Goal: Task Accomplishment & Management: Use online tool/utility

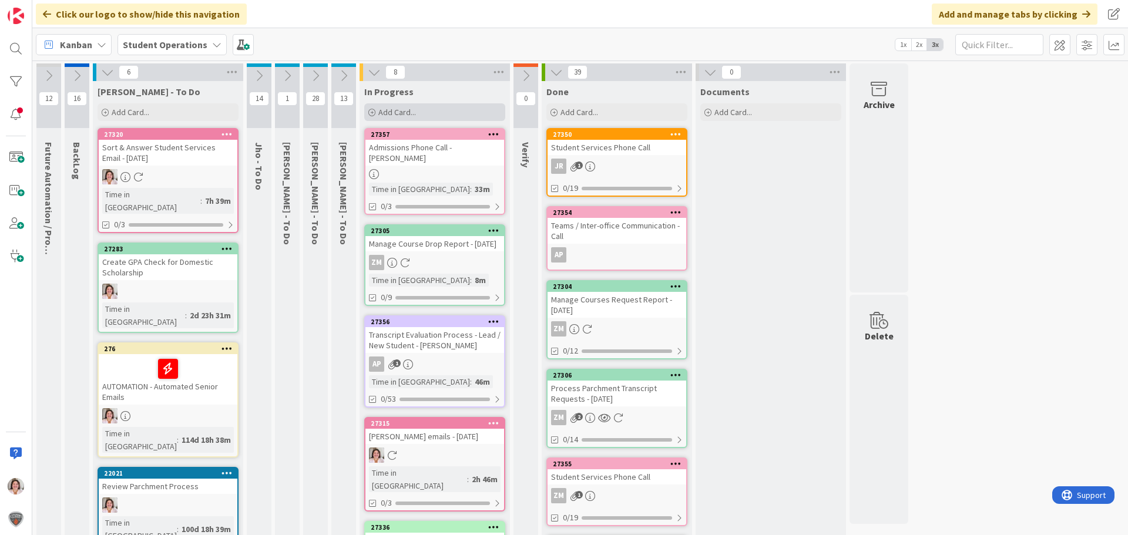
click at [415, 105] on div "Add Card..." at bounding box center [434, 112] width 141 height 18
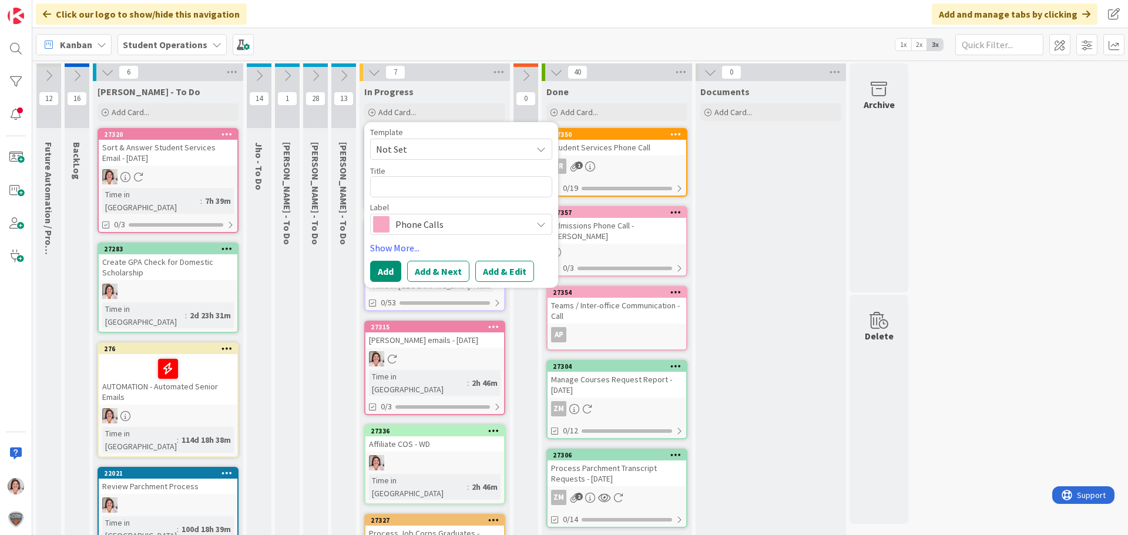
click at [419, 219] on span "Phone Calls" at bounding box center [460, 224] width 130 height 16
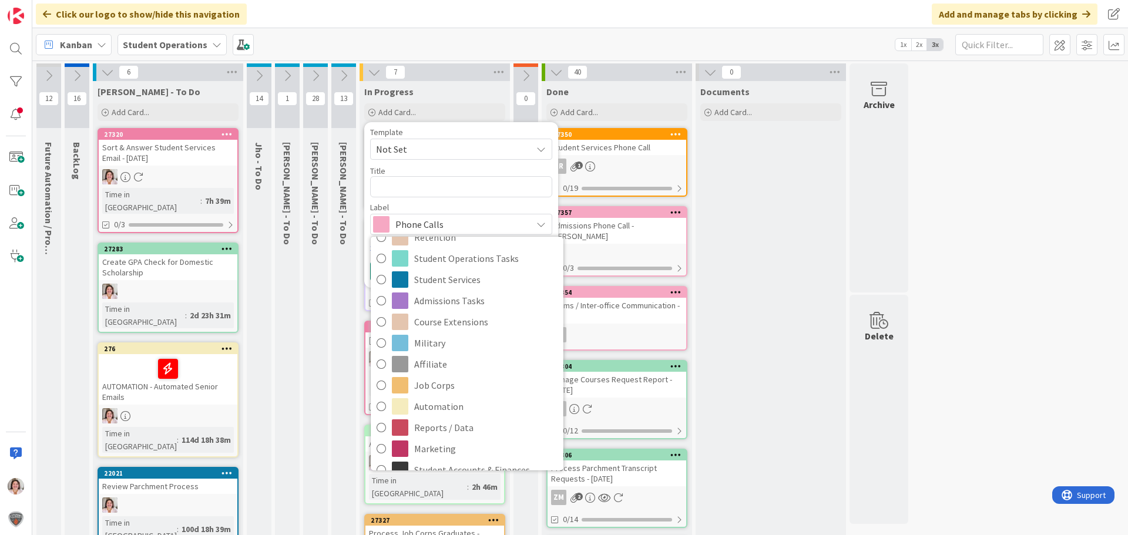
scroll to position [293, 0]
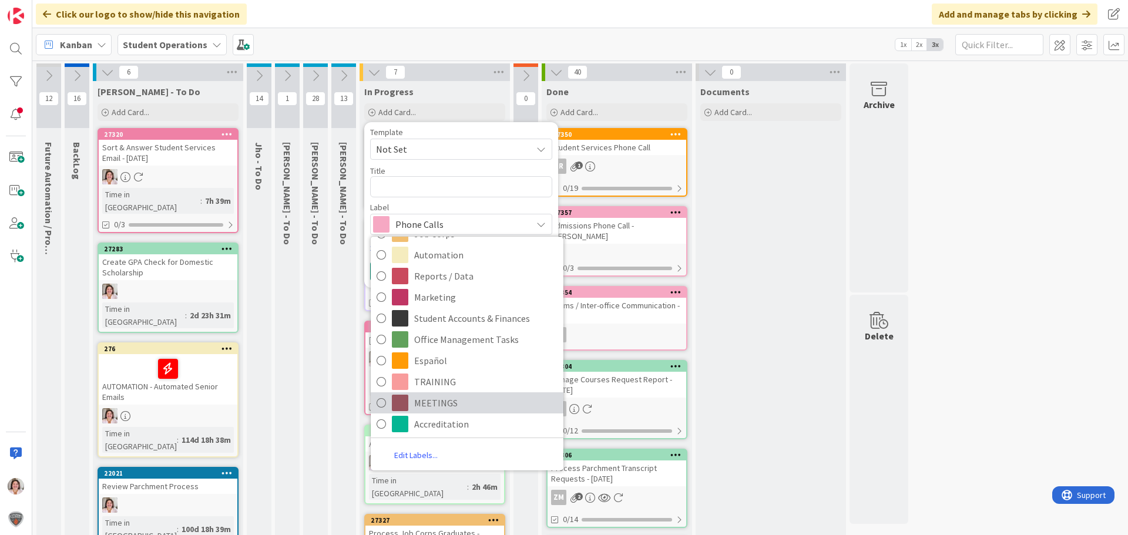
click at [466, 408] on span "MEETINGS" at bounding box center [485, 403] width 143 height 18
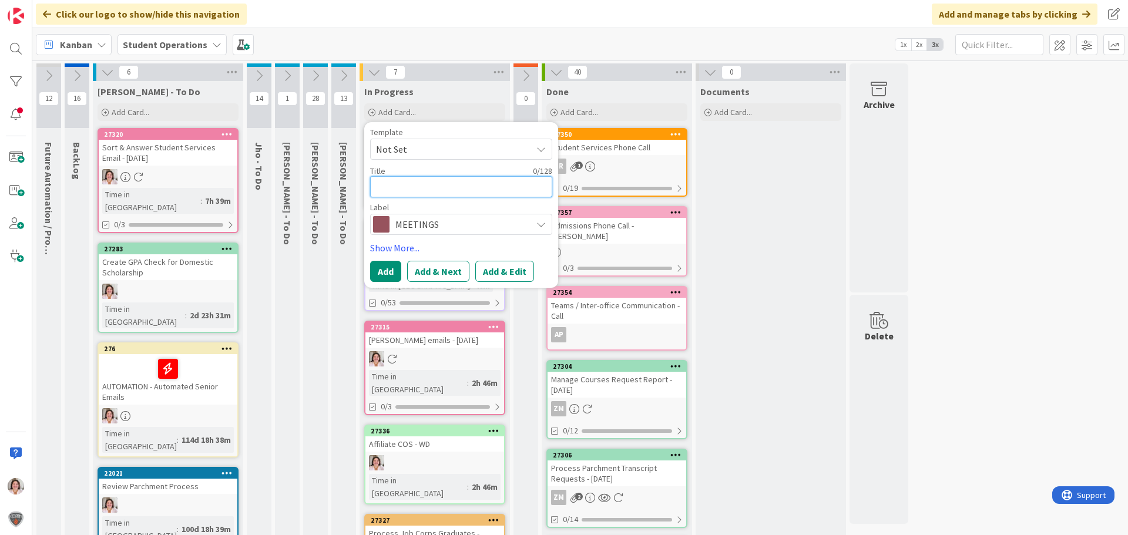
click at [443, 187] on textarea at bounding box center [461, 186] width 182 height 21
type textarea "x"
type textarea "L"
type textarea "x"
type textarea "Le"
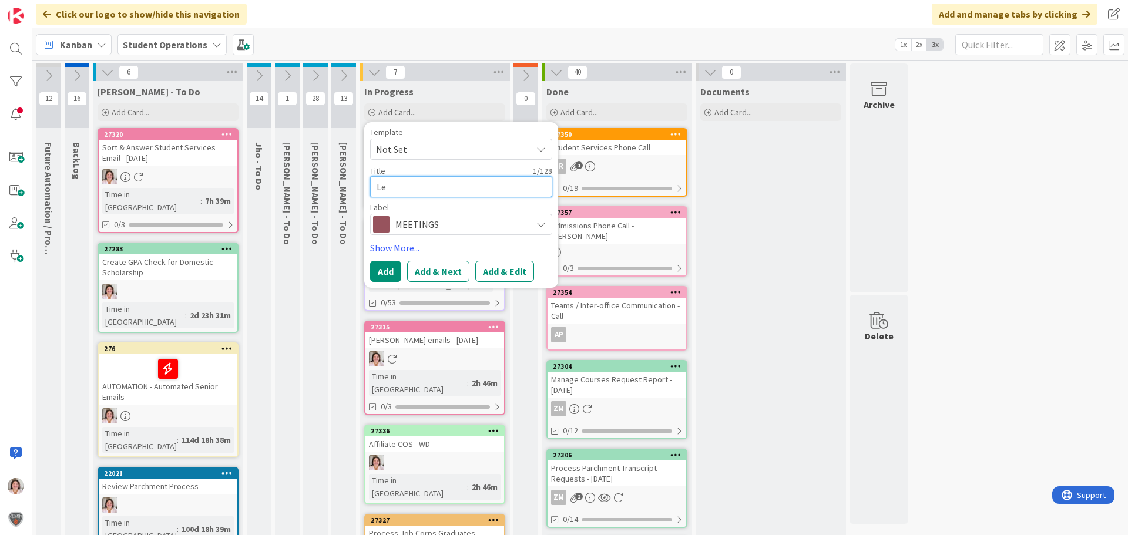
type textarea "x"
type textarea "Lea"
type textarea "x"
type textarea "Lead"
type textarea "x"
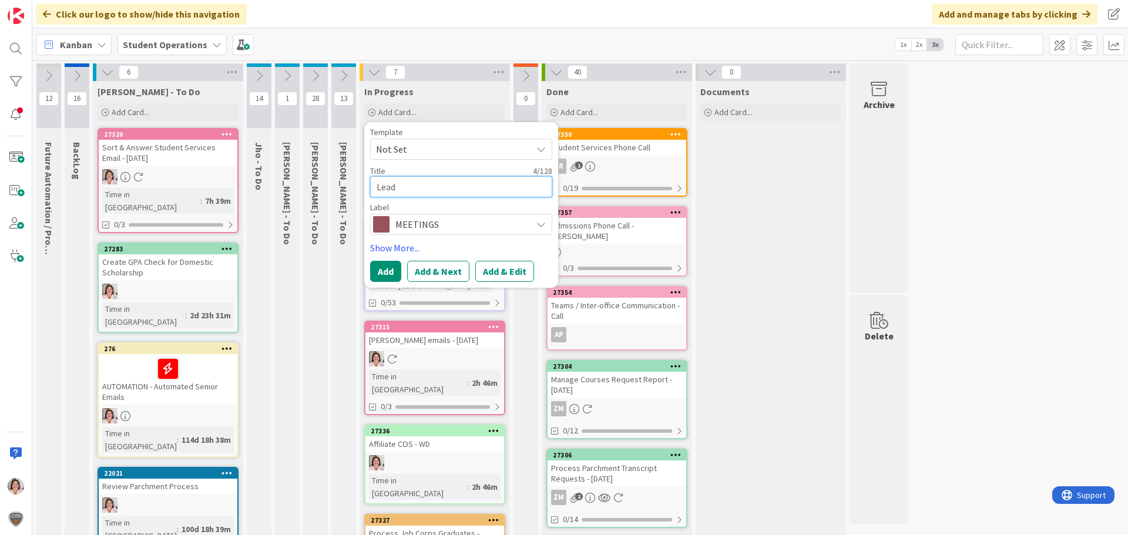
type textarea "Lea"
type textarea "x"
type textarea "Le"
type textarea "x"
type textarea "L"
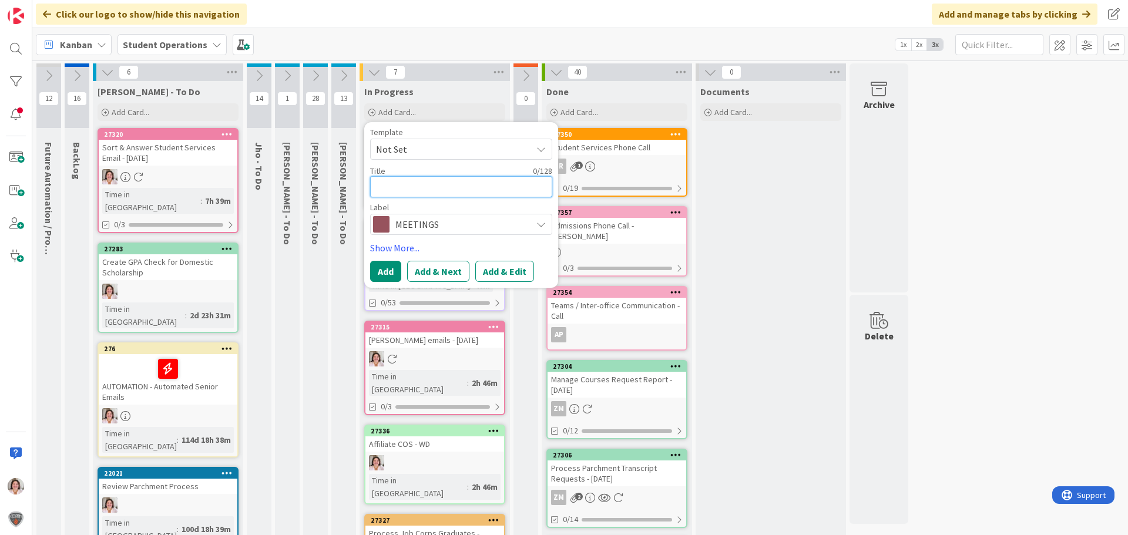
type textarea "x"
type textarea "W"
type textarea "x"
type textarea "We"
type textarea "x"
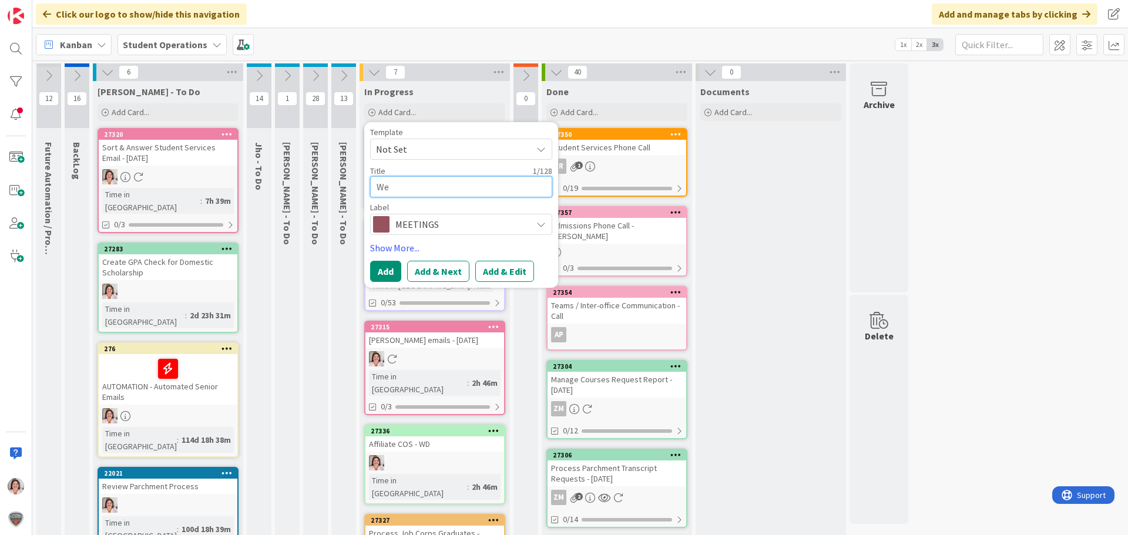
type textarea "Wee"
type textarea "x"
type textarea "Week"
type textarea "x"
type textarea "Weekl"
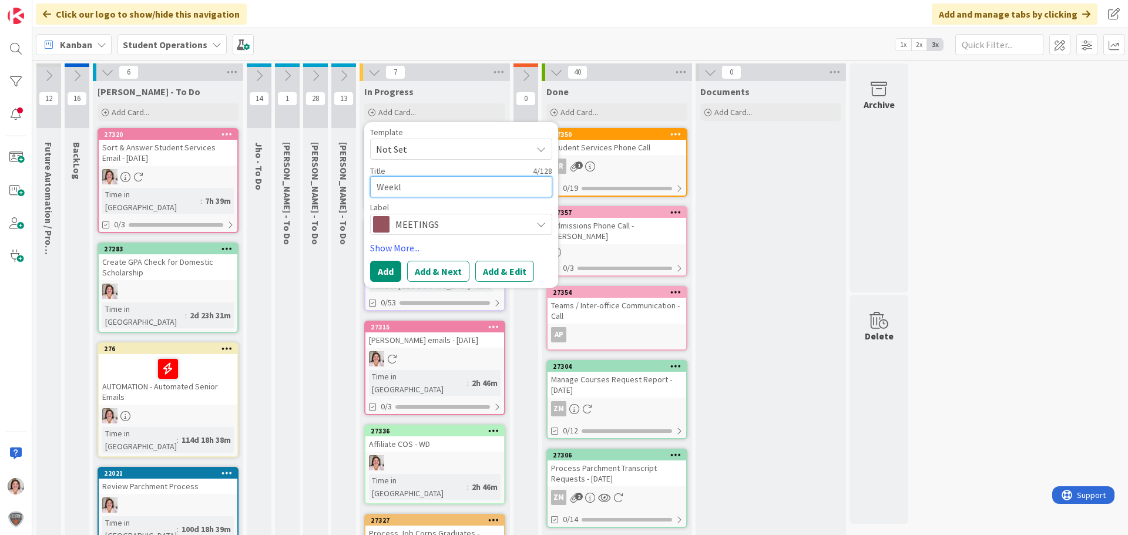
type textarea "x"
type textarea "Weekly"
type textarea "x"
type textarea "Weekly"
type textarea "x"
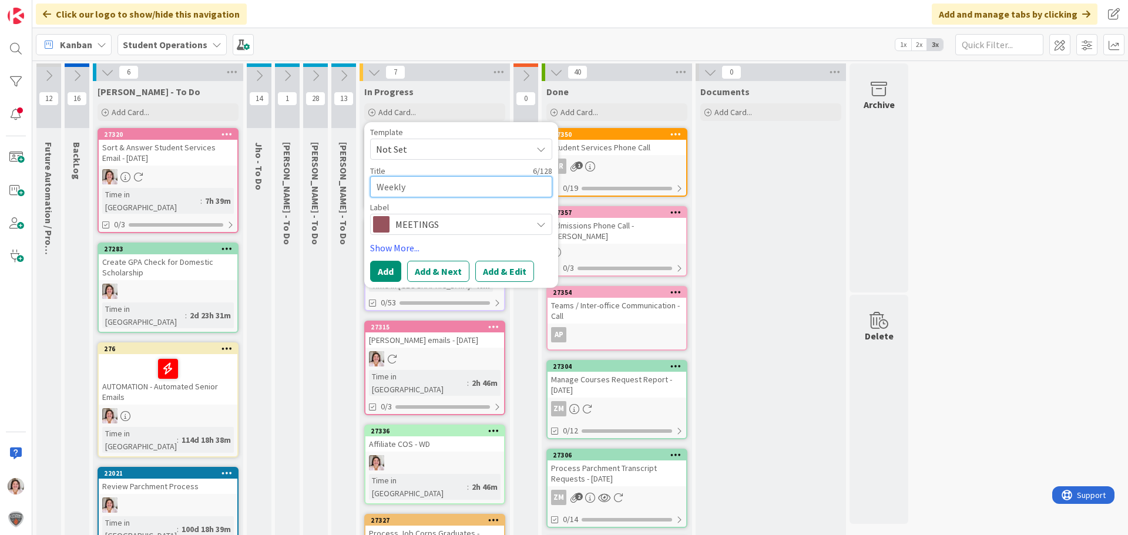
type textarea "Weekly L"
type textarea "x"
type textarea "Weekly Le"
type textarea "x"
type textarea "Weekly Lea"
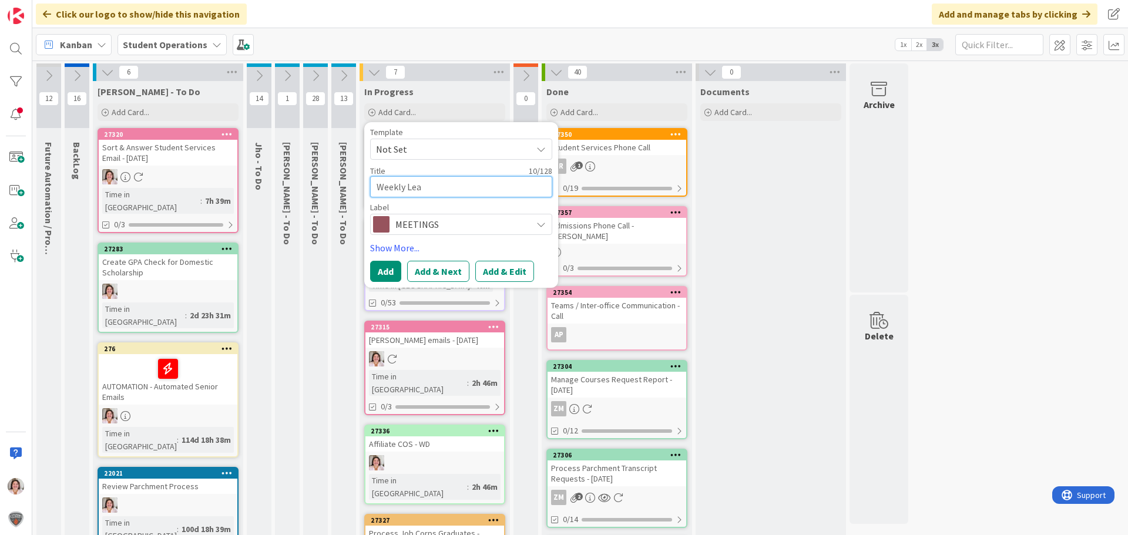
type textarea "x"
type textarea "Weekly Lead"
type textarea "x"
type textarea "Weekly Leade"
type textarea "x"
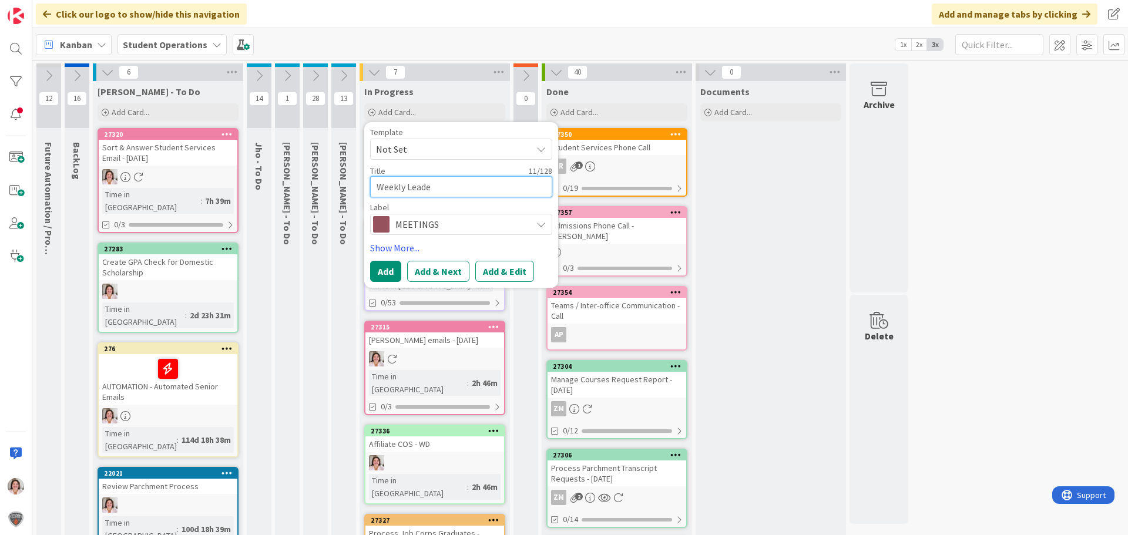
type textarea "Weekly Leader"
type textarea "x"
type textarea "Weekly Leaders"
type textarea "x"
type textarea "Weekly Leadersh"
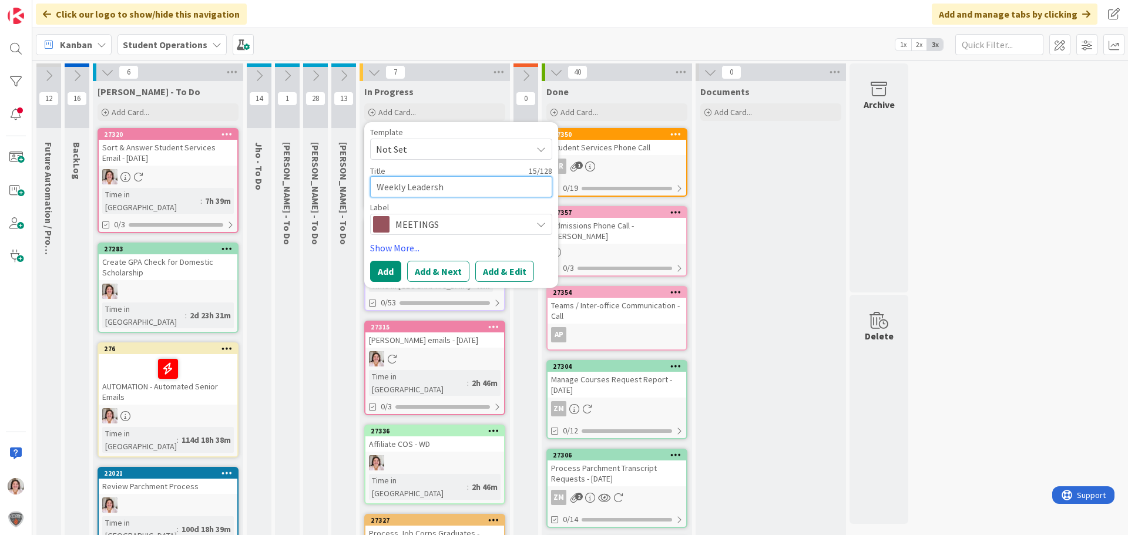
type textarea "x"
type textarea "Weekly Leadershi"
type textarea "x"
type textarea "Weekly Leadership"
type textarea "x"
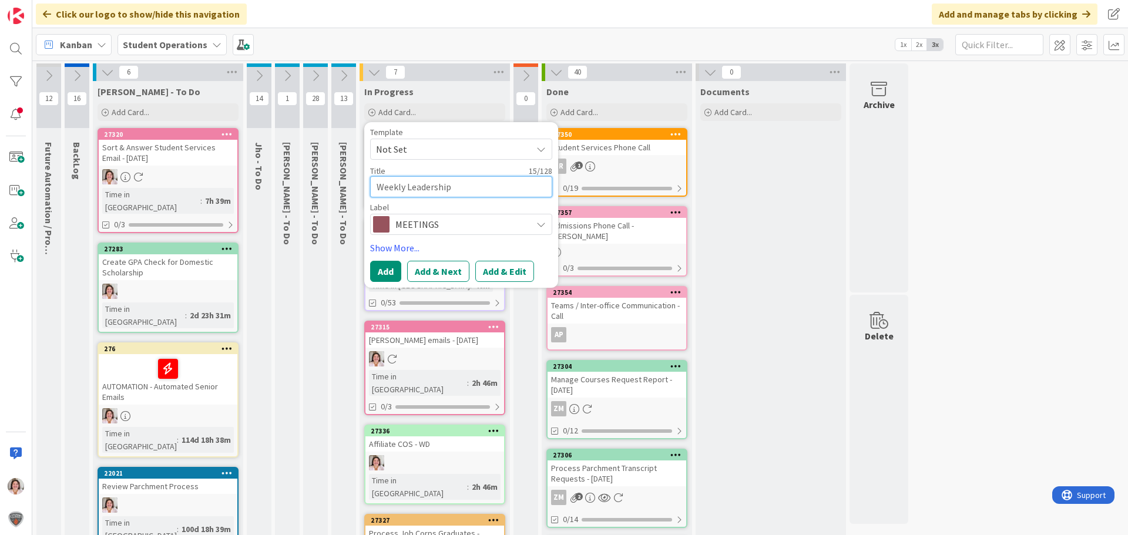
type textarea "Weekly Leadership"
type textarea "x"
type textarea "Weekly Leadership M"
type textarea "x"
type textarea "Weekly Leadership Me"
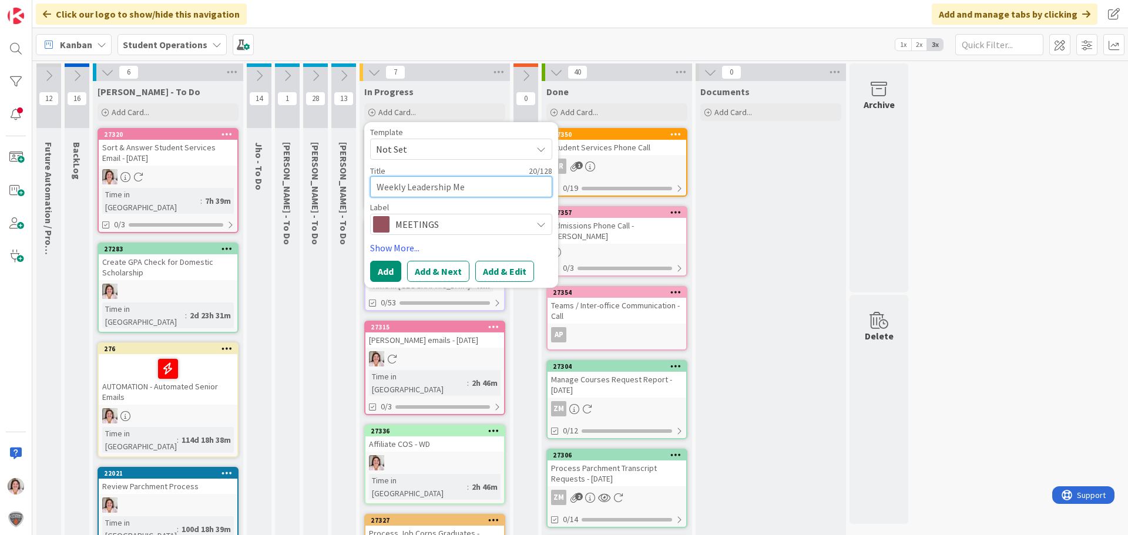
type textarea "x"
type textarea "Weekly Leadership Mee"
type textarea "x"
type textarea "Weekly Leadership Meet"
type textarea "x"
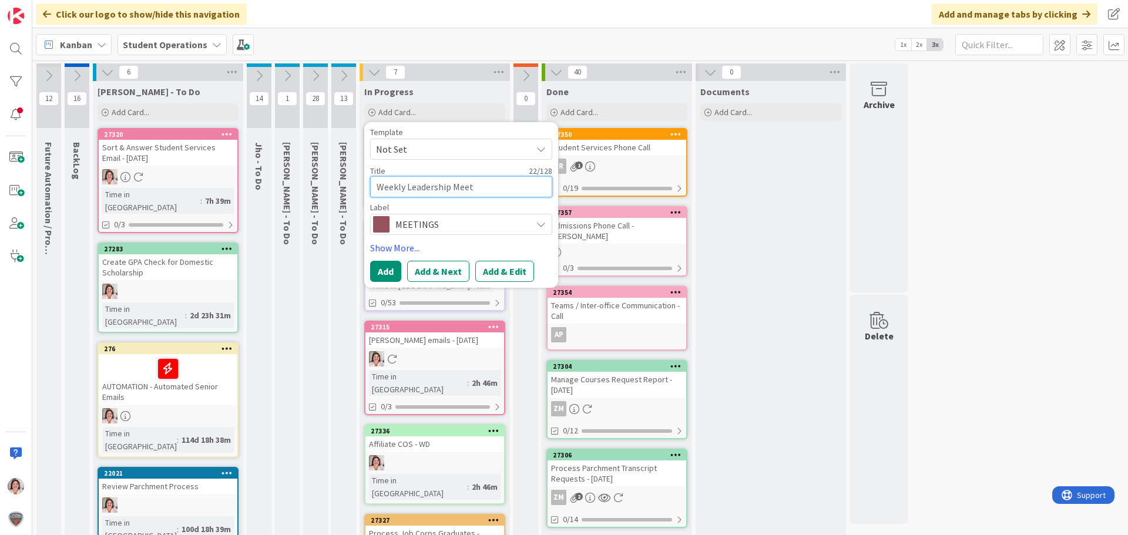
type textarea "Weekly Leadership Meeti"
type textarea "x"
type textarea "Weekly Leadership Meetin"
type textarea "x"
type textarea "Weekly Leadership Meeting"
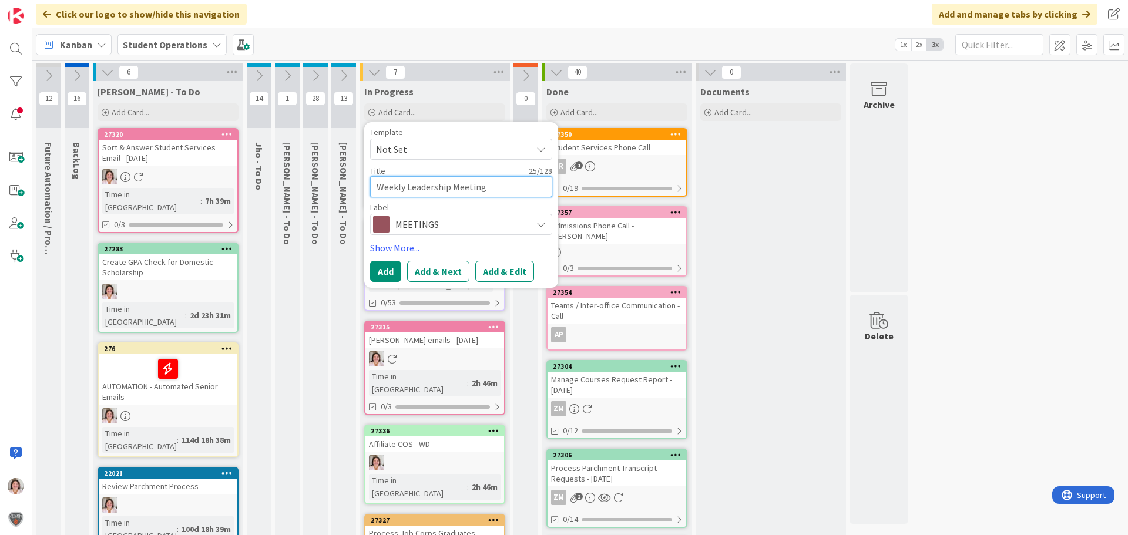
type textarea "x"
type textarea "Weekly Leadership Meeting"
type textarea "x"
type textarea "Weekly Leadership Meeting ="
type textarea "x"
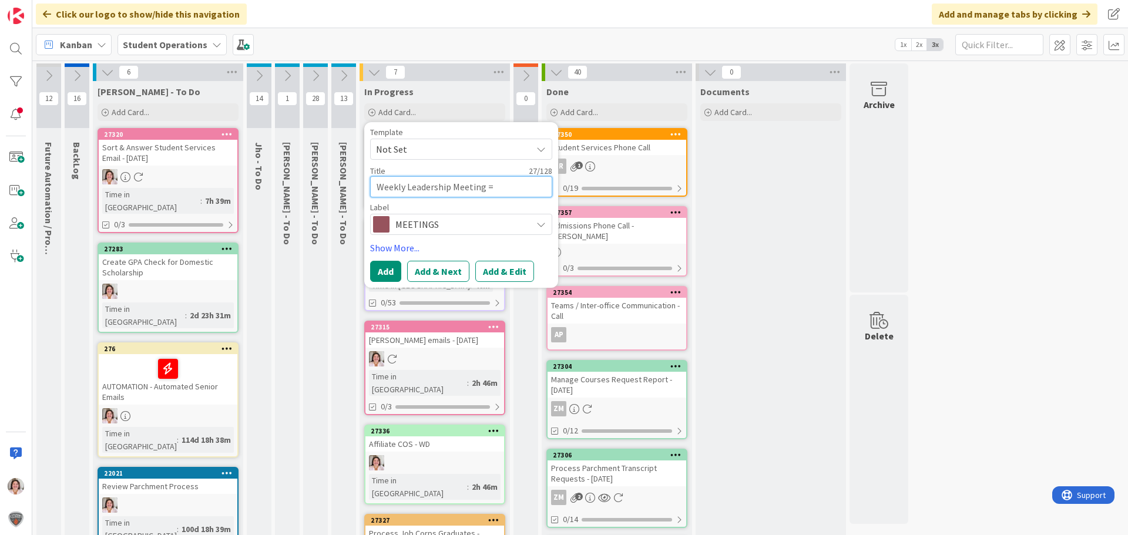
type textarea "Weekly Leadership Meeting ="
type textarea "x"
type textarea "Weekly Leadership Meeting = 4"
type textarea "x"
type textarea "Weekly Leadership Meeting = 45"
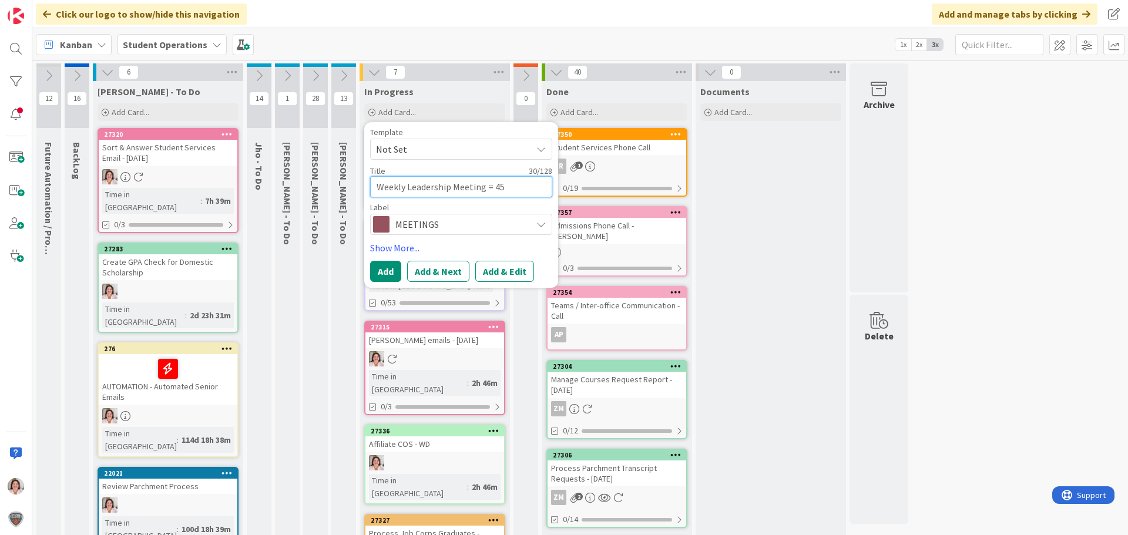
type textarea "x"
type textarea "Weekly Leadership Meeting = 45"
type textarea "x"
type textarea "Weekly Leadership Meeting = 45"
type textarea "x"
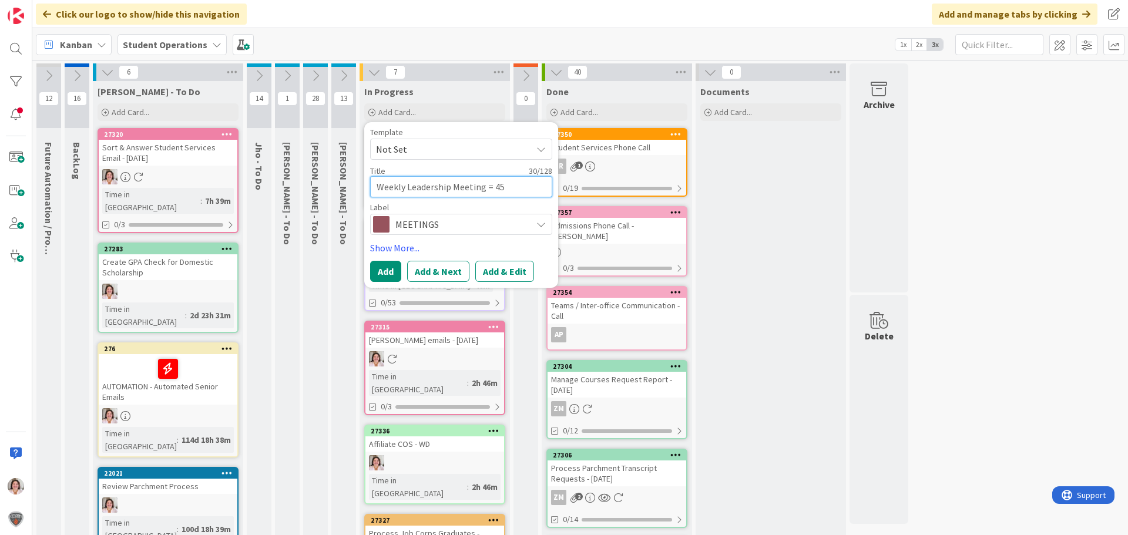
type textarea "Weekly Leadership Meeting = 4"
type textarea "x"
type textarea "Weekly Leadership Meeting ="
type textarea "x"
type textarea "Weekly Leadership Meeting ="
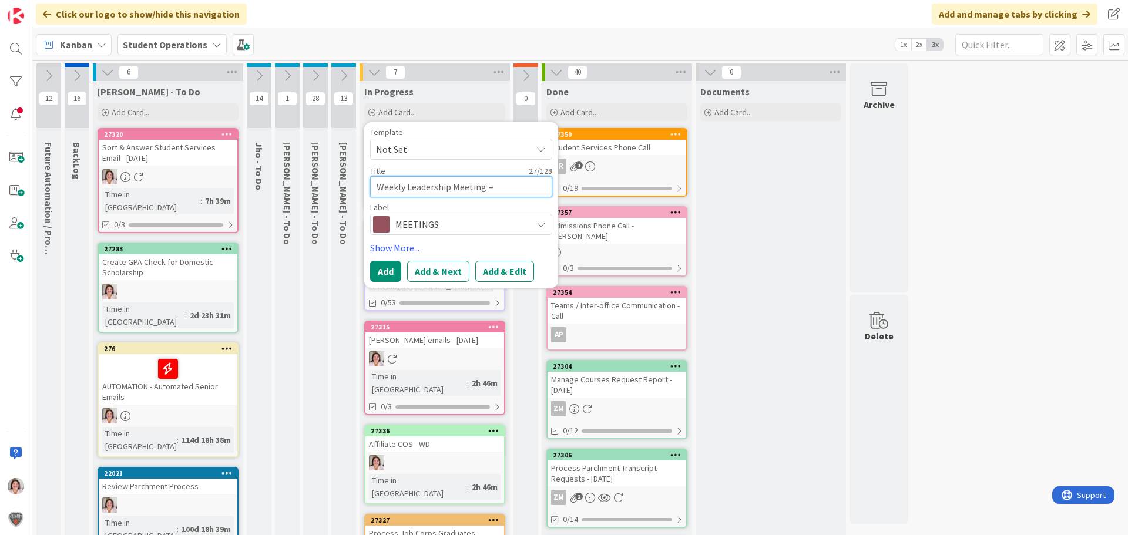
type textarea "x"
type textarea "Weekly Leadership Meeting"
type textarea "x"
type textarea "Weekly Leadership Meeting -"
type textarea "x"
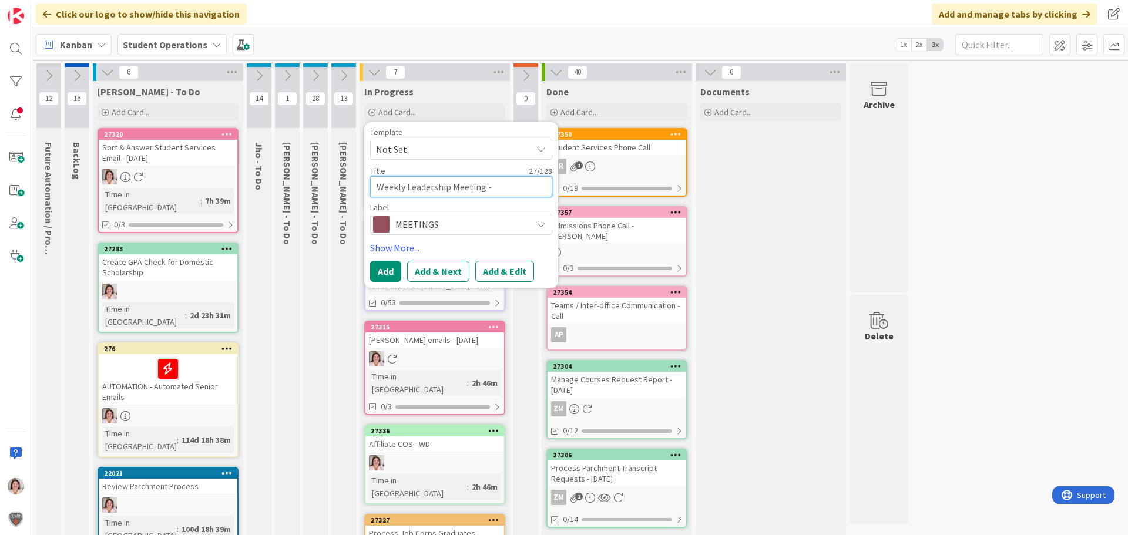
type textarea "Weekly Leadership Meeting -"
type textarea "x"
type textarea "Weekly Leadership Meeting - 4"
type textarea "x"
type textarea "Weekly Leadership Meeting - 45"
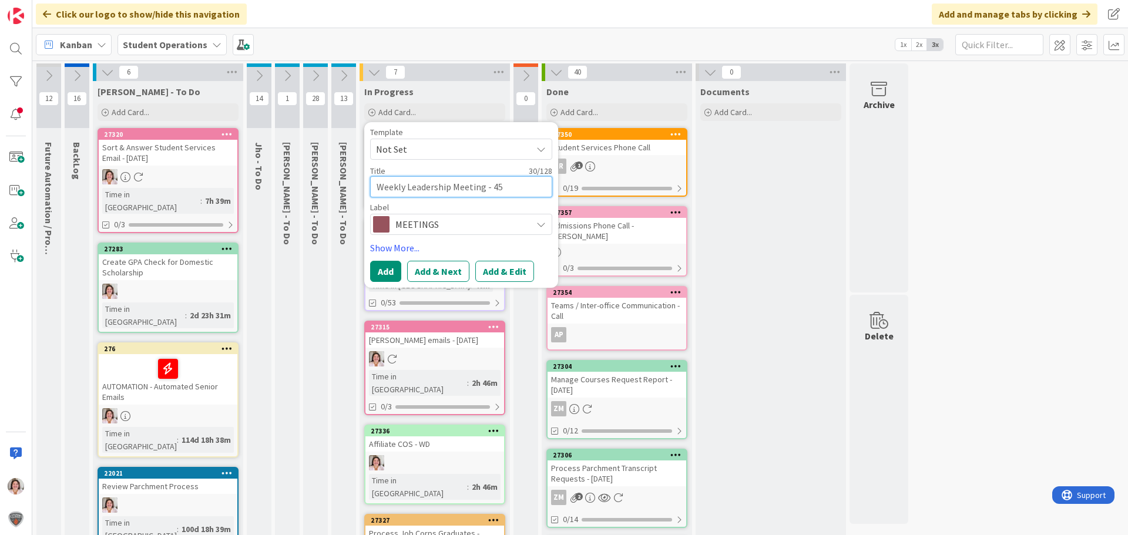
type textarea "x"
type textarea "Weekly Leadership Meeting - 45"
type textarea "x"
type textarea "Weekly Leadership Meeting - 45 M"
type textarea "x"
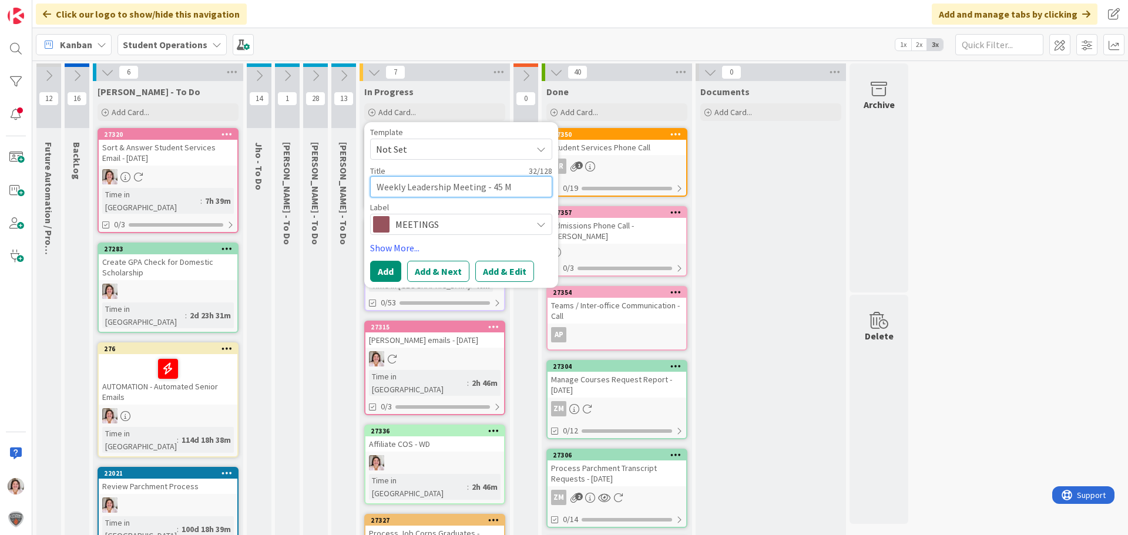
type textarea "Weekly Leadership Meeting - 45 Mi"
type textarea "x"
type textarea "Weekly Leadership Meeting - 45 Min"
type textarea "x"
type textarea "Weekly Leadership Meeting - 45 Minu"
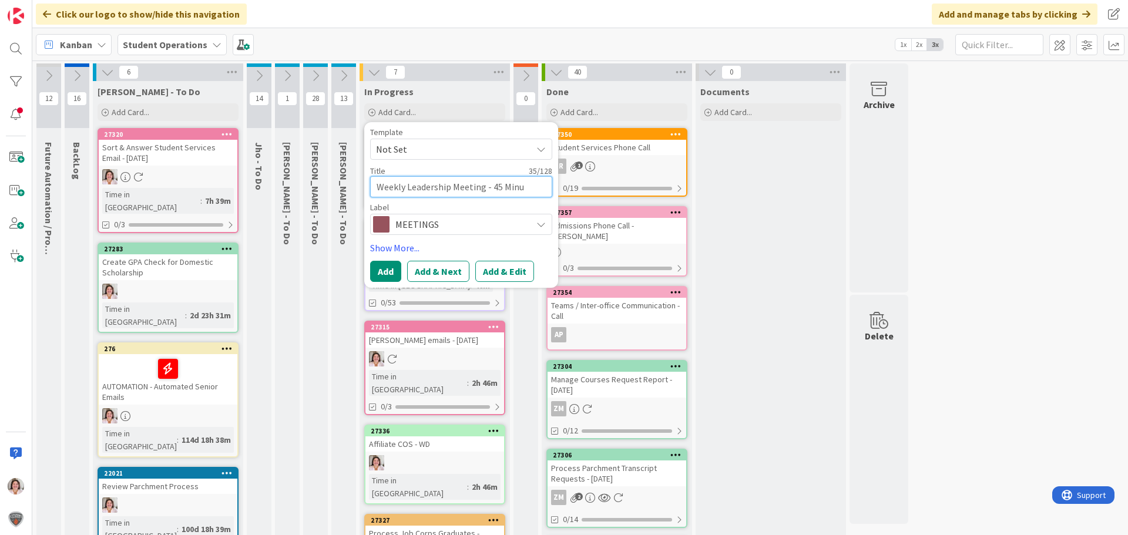
type textarea "x"
type textarea "Weekly Leadership Meeting - 45 Minut"
type textarea "x"
type textarea "Weekly Leadership Meeting - 45 Minute"
type textarea "x"
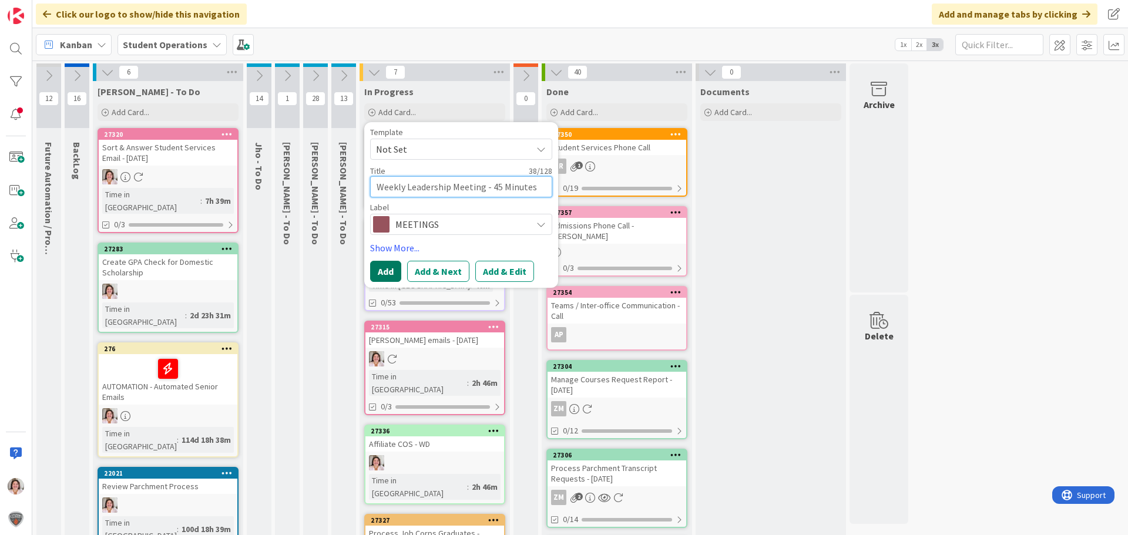
type textarea "Weekly Leadership Meeting - 45 Minutes"
click at [385, 264] on button "Add" at bounding box center [385, 271] width 31 height 21
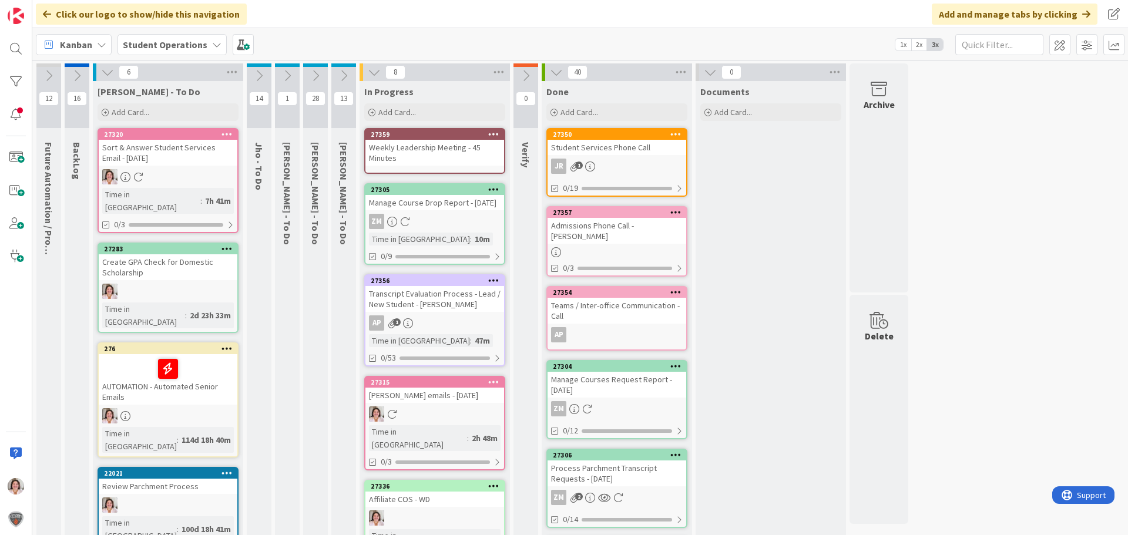
click at [494, 133] on icon at bounding box center [493, 134] width 11 height 8
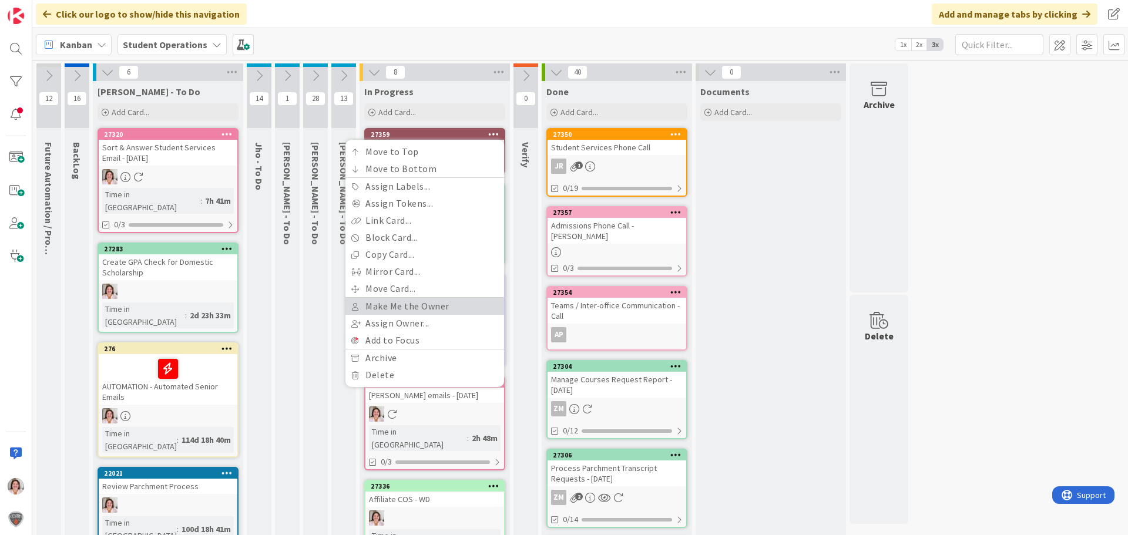
click at [420, 305] on link "Make Me the Owner" at bounding box center [424, 306] width 159 height 17
